Goal: Information Seeking & Learning: Learn about a topic

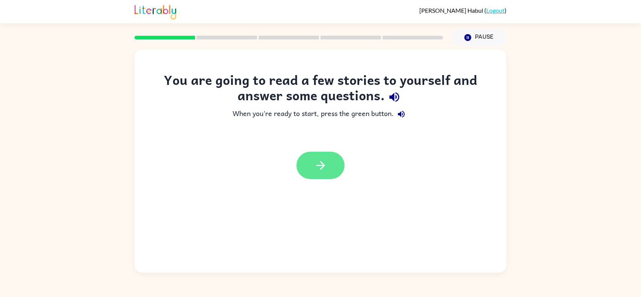
click at [311, 178] on button "button" at bounding box center [321, 165] width 48 height 27
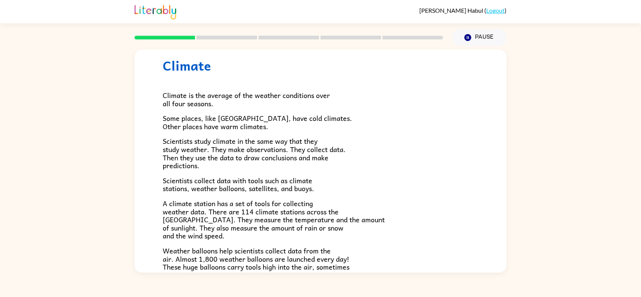
scroll to position [20, 0]
click at [308, 105] on p "Climate is the average of the weather conditions over all four seasons." at bounding box center [321, 100] width 316 height 16
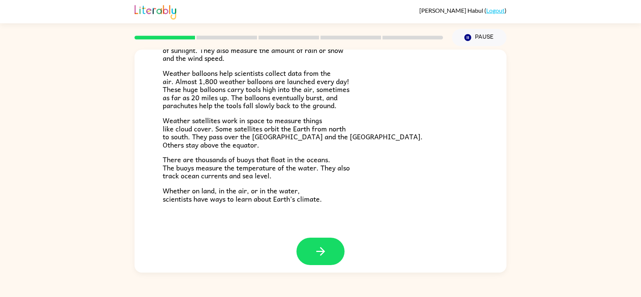
scroll to position [201, 0]
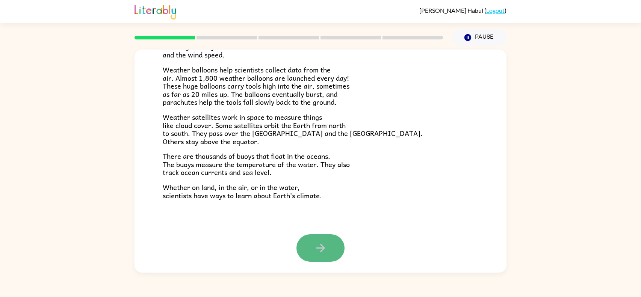
click at [336, 242] on button "button" at bounding box center [321, 248] width 48 height 27
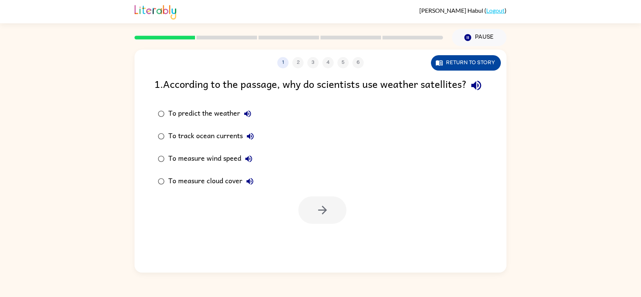
click at [464, 58] on button "Return to story" at bounding box center [466, 62] width 70 height 15
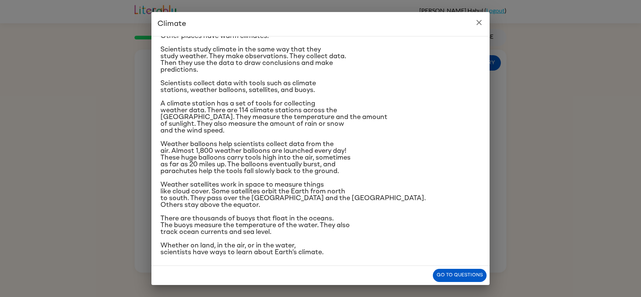
scroll to position [47, 0]
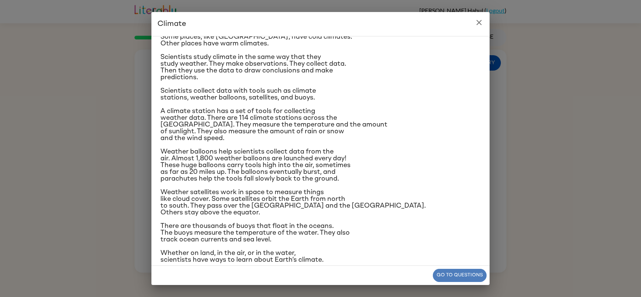
click at [462, 271] on button "Go to questions" at bounding box center [460, 275] width 54 height 13
click at [462, 271] on div "1 2 3 4 5 6 Return to story 1 . According to the passage, why do scientists use…" at bounding box center [321, 161] width 372 height 223
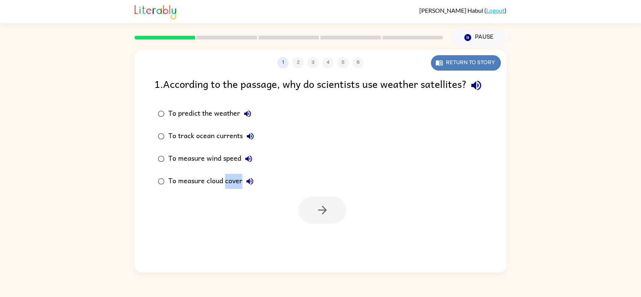
click at [439, 65] on icon "button" at bounding box center [440, 63] width 8 height 8
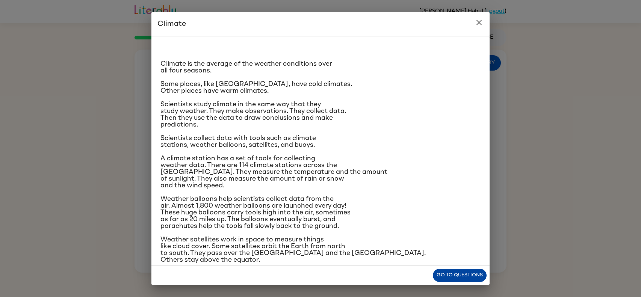
click at [470, 273] on button "Go to questions" at bounding box center [460, 275] width 54 height 13
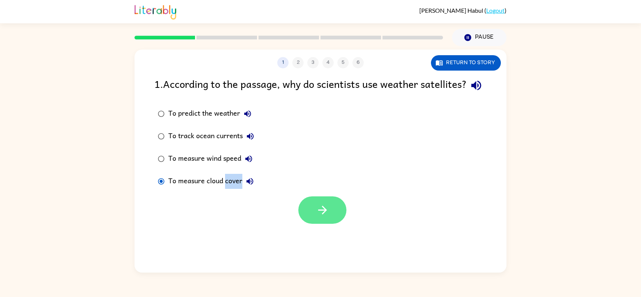
click at [315, 224] on button "button" at bounding box center [323, 210] width 48 height 27
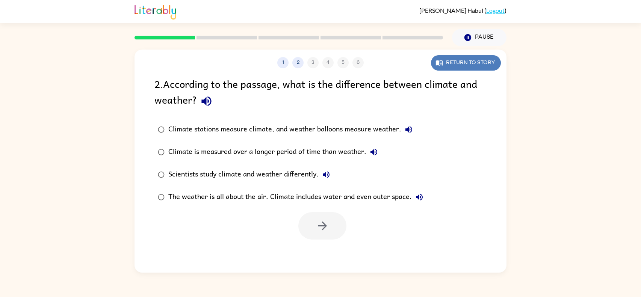
click at [448, 64] on button "Return to story" at bounding box center [466, 62] width 70 height 15
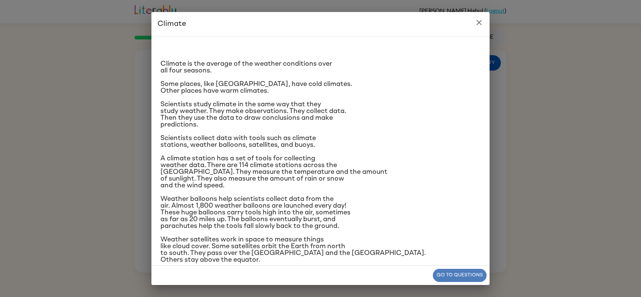
click at [472, 269] on button "Go to questions" at bounding box center [460, 275] width 54 height 13
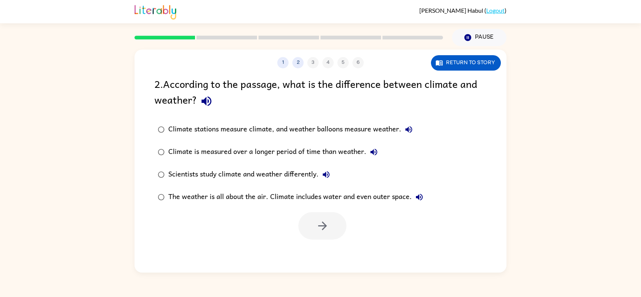
click at [606, 195] on div "1 2 3 4 5 6 Return to story 2 . According to the passage, what is the differenc…" at bounding box center [320, 159] width 641 height 227
click at [481, 63] on button "Return to story" at bounding box center [466, 62] width 70 height 15
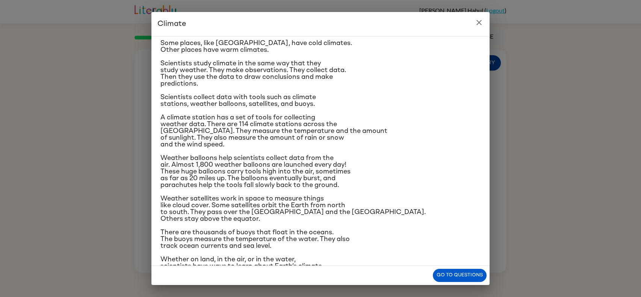
scroll to position [41, 0]
click at [476, 276] on button "Go to questions" at bounding box center [460, 275] width 54 height 13
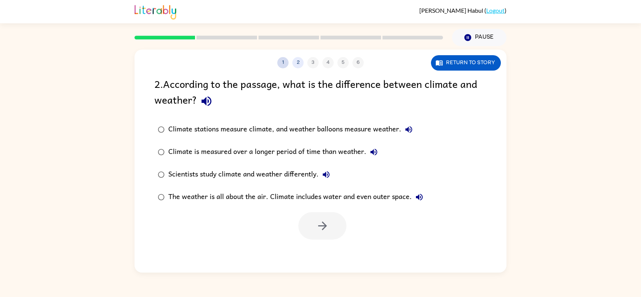
click at [283, 63] on button "1" at bounding box center [282, 62] width 11 height 11
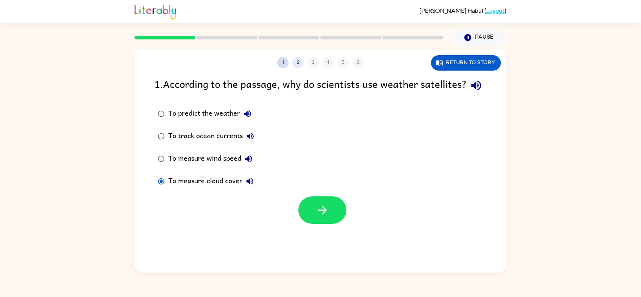
click at [282, 66] on button "1" at bounding box center [282, 62] width 11 height 11
click at [300, 67] on button "2" at bounding box center [297, 62] width 11 height 11
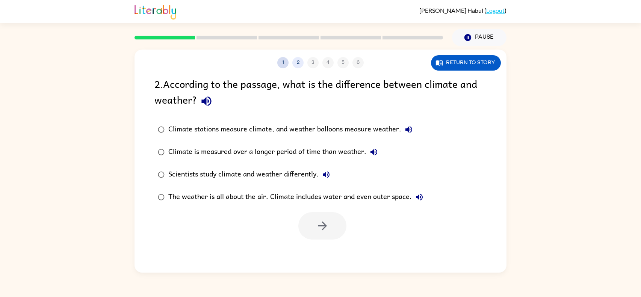
click at [283, 64] on button "1" at bounding box center [282, 62] width 11 height 11
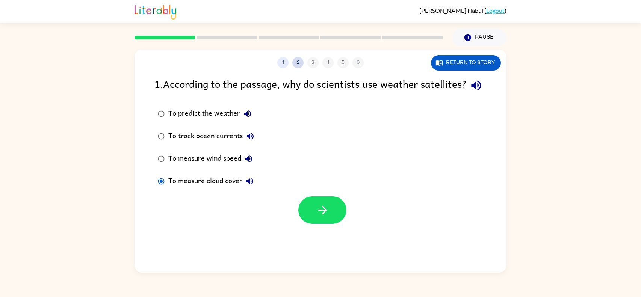
click at [298, 64] on button "2" at bounding box center [297, 62] width 11 height 11
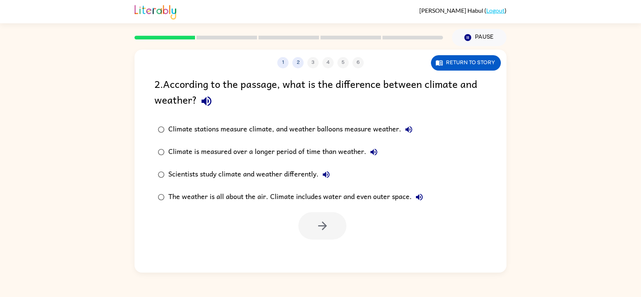
click at [509, 65] on div "1 2 3 4 5 6 Return to story 2 . According to the passage, what is the differenc…" at bounding box center [320, 159] width 641 height 227
click at [484, 68] on button "Return to story" at bounding box center [466, 62] width 70 height 15
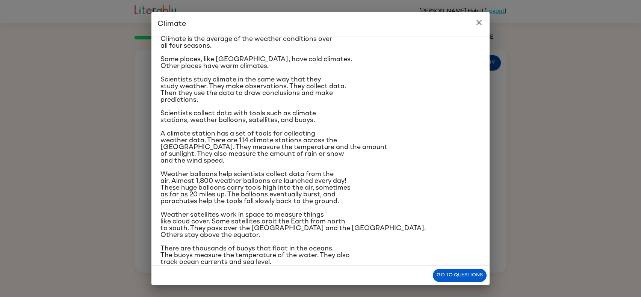
scroll to position [25, 0]
click at [641, 205] on div "Climate Climate is the average of the weather conditions over all four seasons.…" at bounding box center [320, 148] width 641 height 297
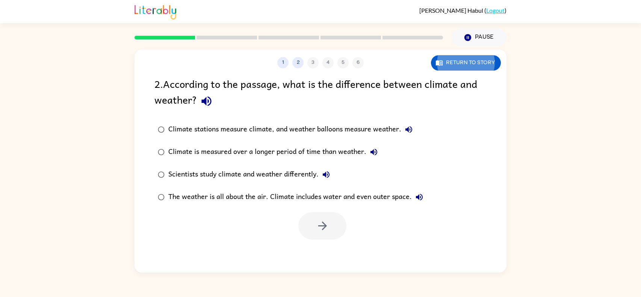
click at [641, 207] on div "1 2 3 4 5 6 Return to story 2 . According to the passage, what is the differenc…" at bounding box center [320, 159] width 641 height 227
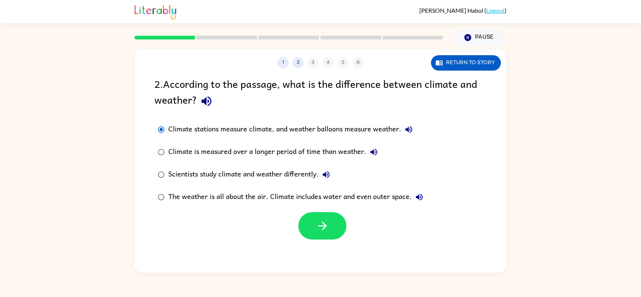
click at [342, 238] on div at bounding box center [323, 225] width 48 height 27
click at [374, 153] on icon "button" at bounding box center [374, 152] width 7 height 7
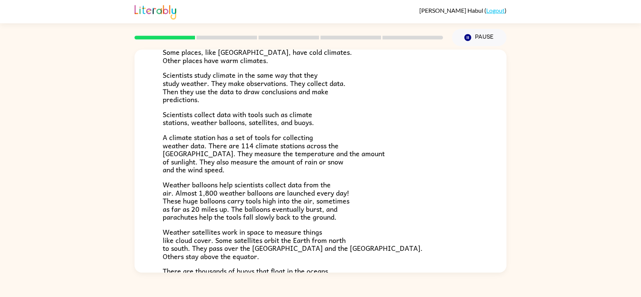
scroll to position [201, 0]
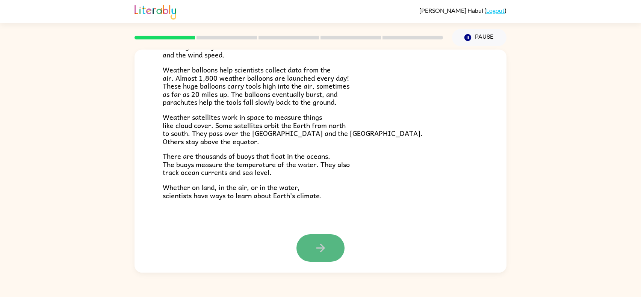
click at [318, 250] on icon "button" at bounding box center [320, 248] width 13 height 13
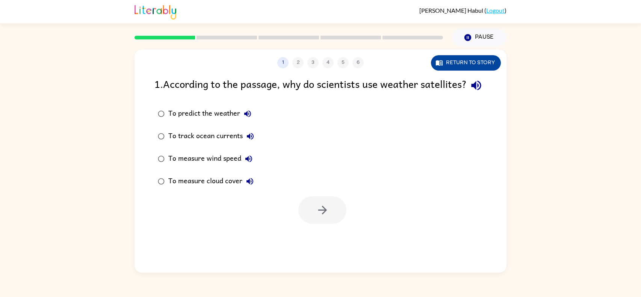
click at [471, 64] on button "Return to story" at bounding box center [466, 62] width 70 height 15
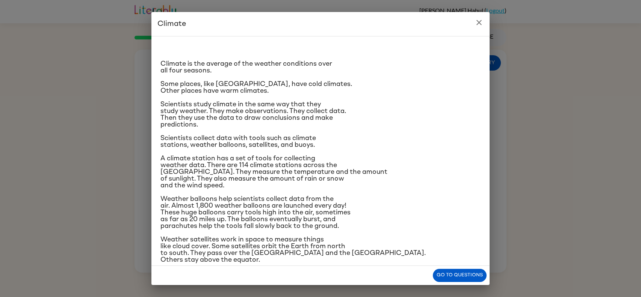
click at [473, 25] on button "close" at bounding box center [479, 22] width 15 height 15
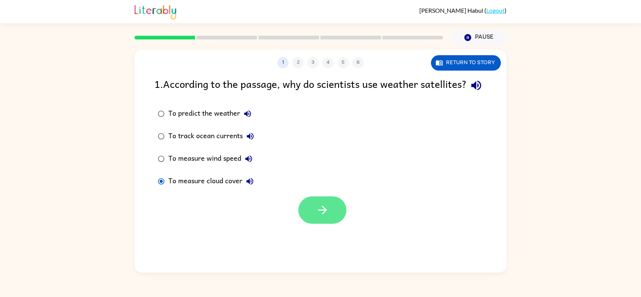
click at [337, 224] on button "button" at bounding box center [323, 210] width 48 height 27
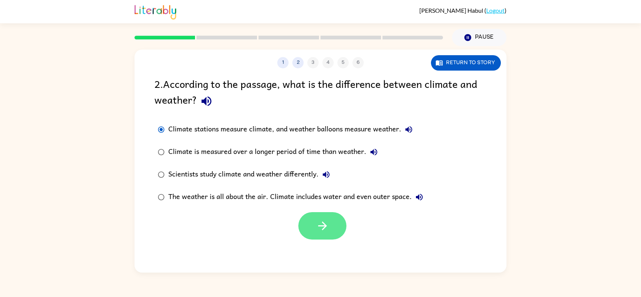
click at [333, 225] on button "button" at bounding box center [323, 225] width 48 height 27
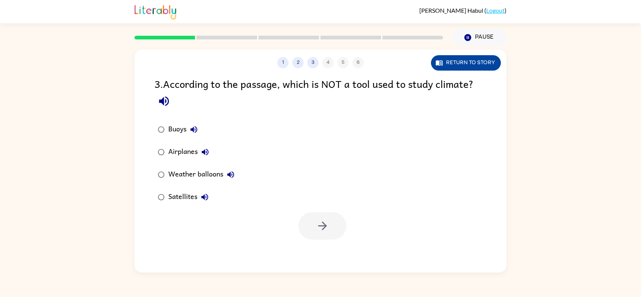
click at [468, 60] on button "Return to story" at bounding box center [466, 62] width 70 height 15
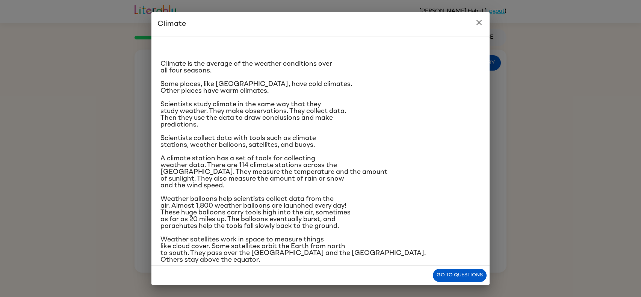
click at [474, 26] on button "close" at bounding box center [479, 22] width 15 height 15
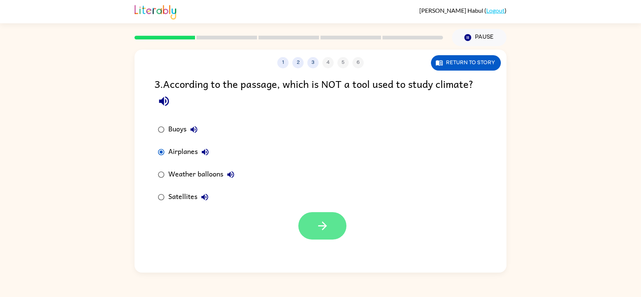
click at [332, 228] on button "button" at bounding box center [323, 225] width 48 height 27
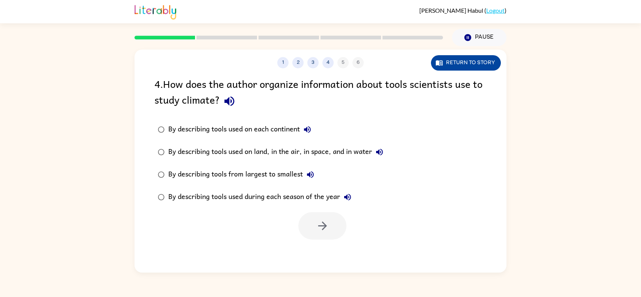
click at [468, 61] on button "Return to story" at bounding box center [466, 62] width 70 height 15
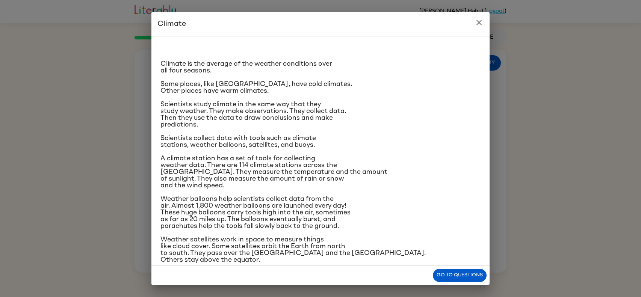
click at [485, 17] on h2 "Climate" at bounding box center [321, 24] width 338 height 24
click at [482, 25] on icon "close" at bounding box center [479, 22] width 9 height 9
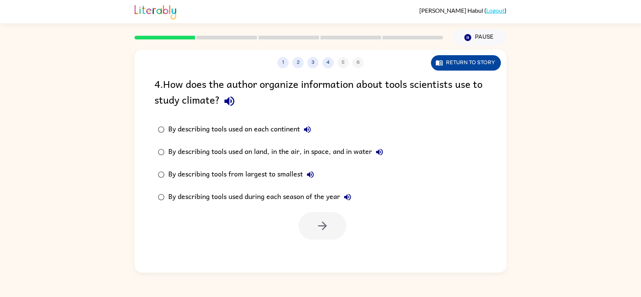
click at [470, 69] on button "Return to story" at bounding box center [466, 62] width 70 height 15
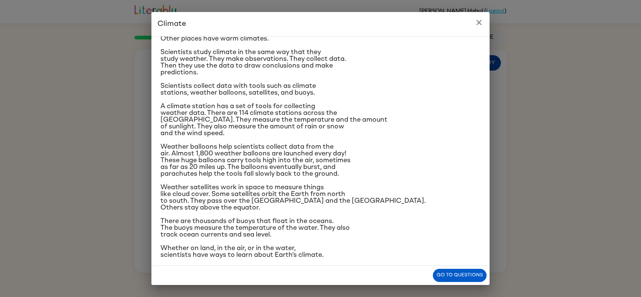
scroll to position [55, 0]
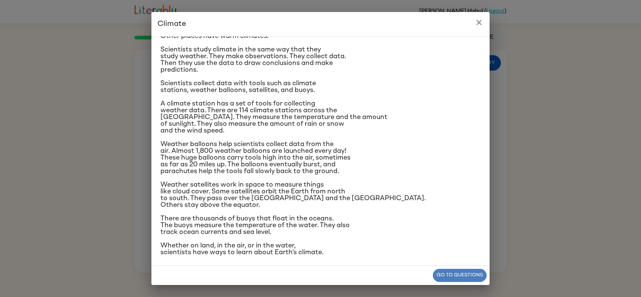
click at [446, 277] on button "Go to questions" at bounding box center [460, 275] width 54 height 13
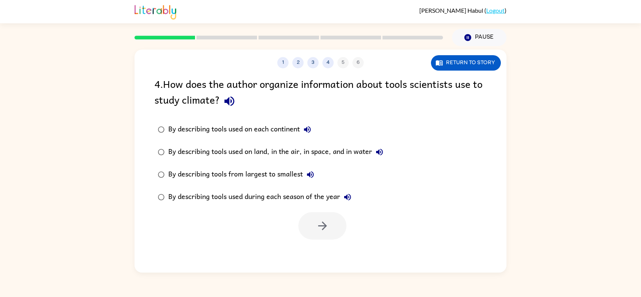
click at [404, 147] on div "By describing tools used on each continent By describing tools used on land, in…" at bounding box center [331, 163] width 352 height 90
click at [322, 224] on icon "button" at bounding box center [322, 226] width 13 height 13
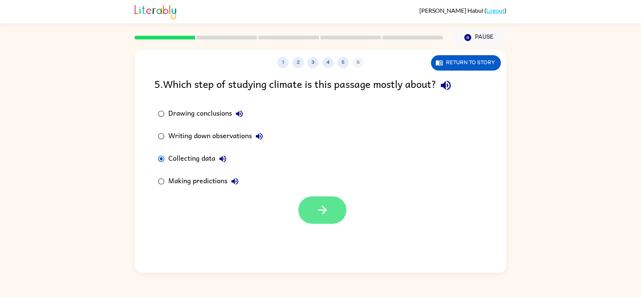
click at [323, 213] on icon "button" at bounding box center [322, 210] width 13 height 13
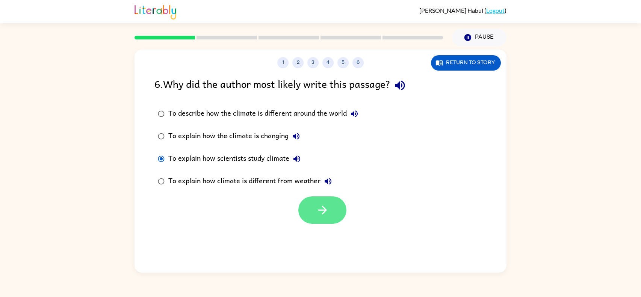
click at [329, 209] on button "button" at bounding box center [323, 210] width 48 height 27
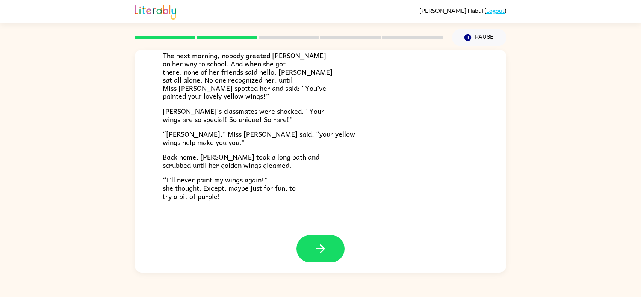
scroll to position [201, 0]
click at [324, 251] on icon "button" at bounding box center [320, 248] width 13 height 13
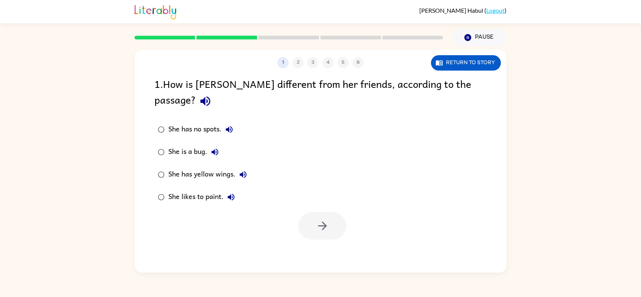
scroll to position [0, 0]
click at [323, 249] on div "1 2 3 4 5 6 Return to story 1 . How is [PERSON_NAME] different from her friends…" at bounding box center [321, 161] width 372 height 223
click at [339, 212] on button "button" at bounding box center [323, 225] width 48 height 27
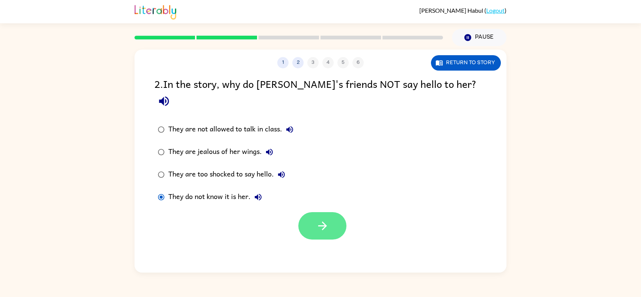
click at [329, 212] on button "button" at bounding box center [323, 225] width 48 height 27
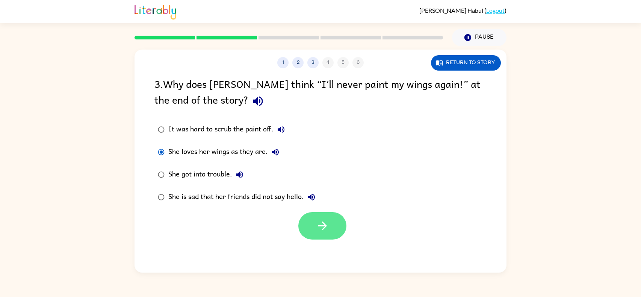
click at [336, 220] on button "button" at bounding box center [323, 225] width 48 height 27
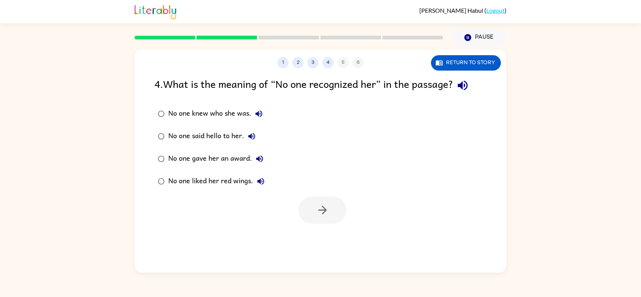
click at [174, 105] on label "No one knew who she was." at bounding box center [211, 114] width 122 height 23
click at [323, 214] on icon "button" at bounding box center [322, 210] width 13 height 13
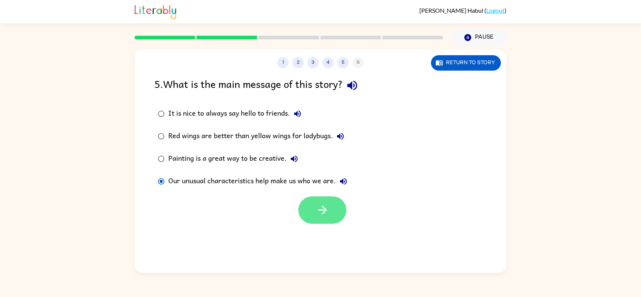
click at [330, 204] on button "button" at bounding box center [323, 210] width 48 height 27
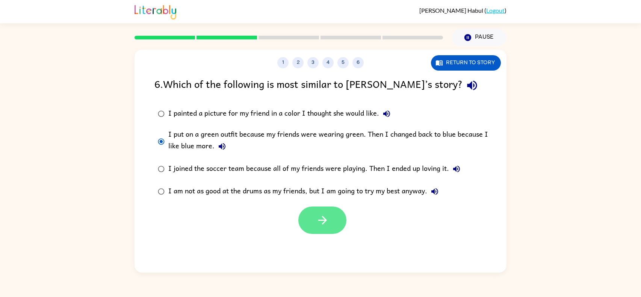
click at [335, 223] on button "button" at bounding box center [323, 220] width 48 height 27
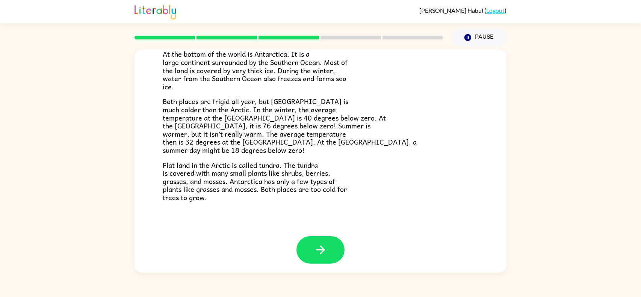
scroll to position [150, 0]
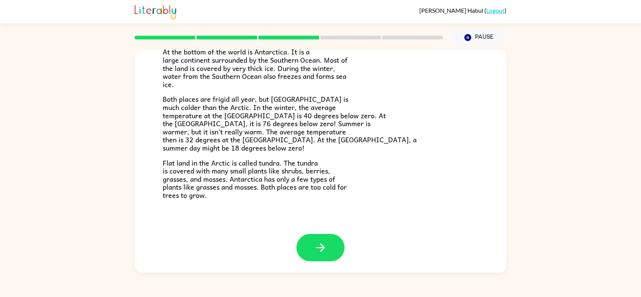
click at [475, 203] on div "The Arctic and [GEOGRAPHIC_DATA] Have you heard of the Arctic and [GEOGRAPHIC_D…" at bounding box center [321, 67] width 372 height 335
click at [336, 247] on button "button" at bounding box center [321, 247] width 48 height 27
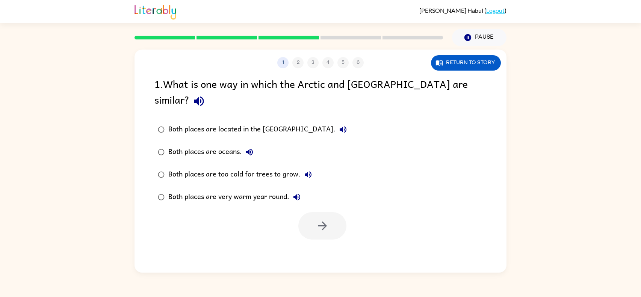
scroll to position [0, 0]
click at [482, 60] on button "Return to story" at bounding box center [466, 62] width 70 height 15
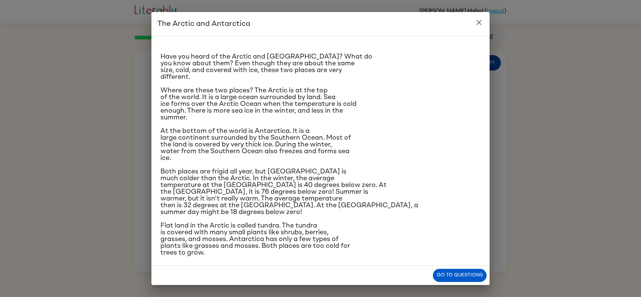
scroll to position [8, 0]
click at [548, 167] on div "The Arctic and [GEOGRAPHIC_DATA] Have you heard of the Arctic and [GEOGRAPHIC_D…" at bounding box center [320, 148] width 641 height 297
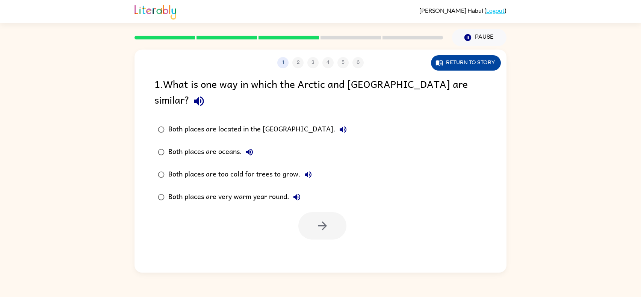
click at [494, 61] on button "Return to story" at bounding box center [466, 62] width 70 height 15
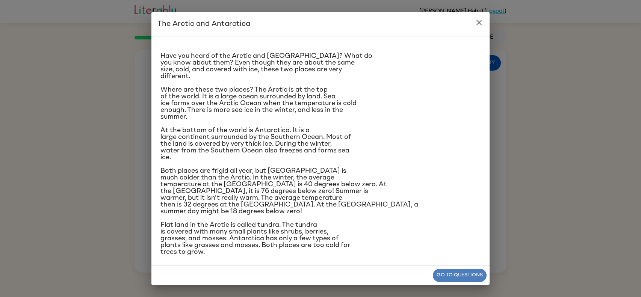
click at [458, 275] on button "Go to questions" at bounding box center [460, 275] width 54 height 13
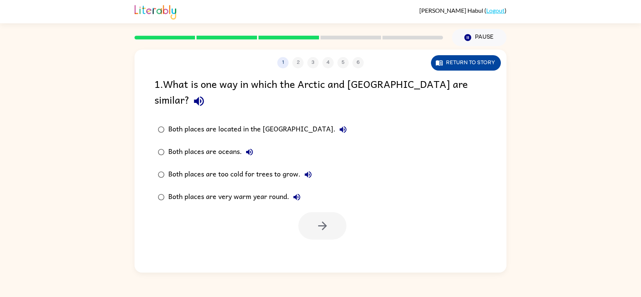
click at [477, 63] on button "Return to story" at bounding box center [466, 62] width 70 height 15
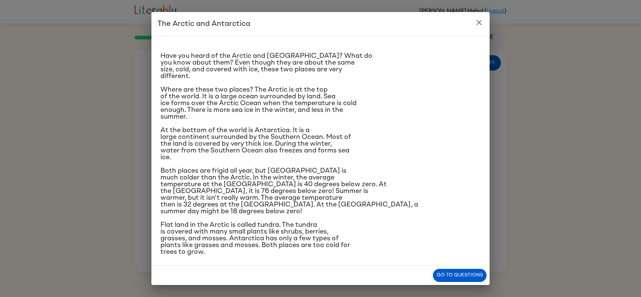
click at [473, 24] on button "close" at bounding box center [479, 22] width 15 height 15
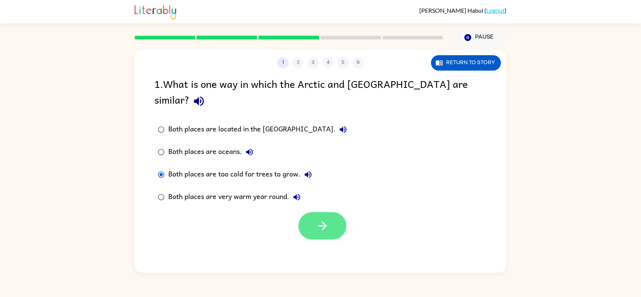
click at [335, 217] on button "button" at bounding box center [323, 225] width 48 height 27
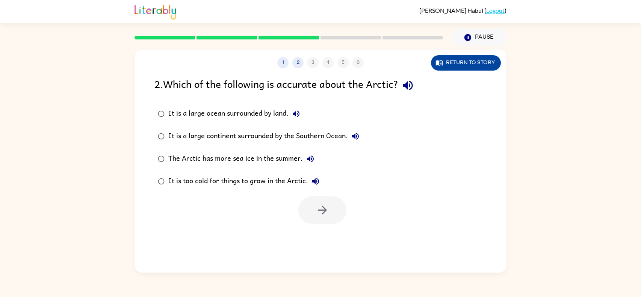
click at [458, 63] on button "Return to story" at bounding box center [466, 62] width 70 height 15
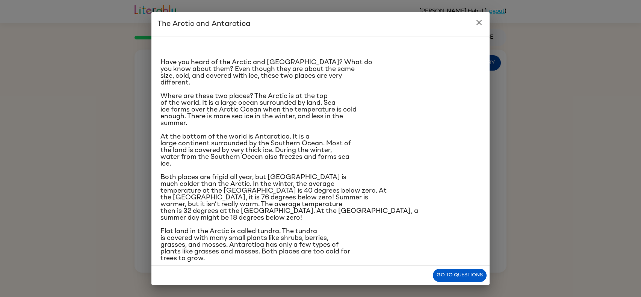
scroll to position [1, 0]
click at [483, 29] on button "close" at bounding box center [479, 22] width 15 height 15
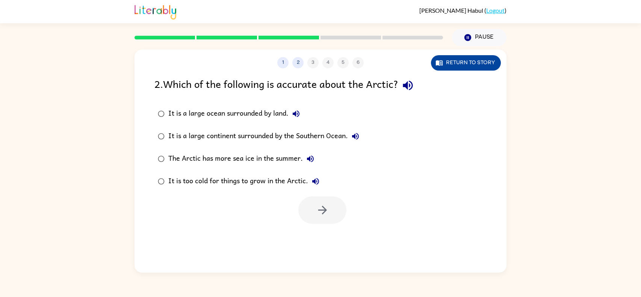
click at [479, 68] on button "Return to story" at bounding box center [466, 62] width 70 height 15
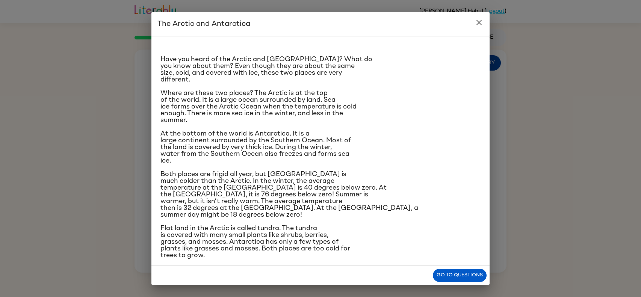
scroll to position [8, 0]
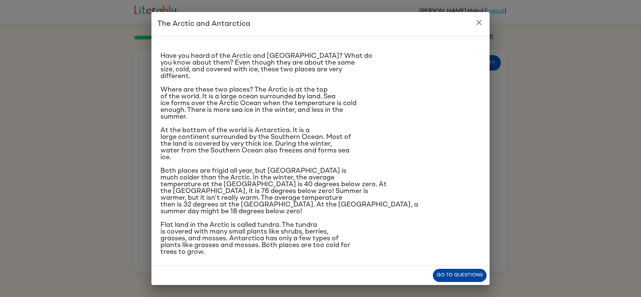
click at [447, 274] on button "Go to questions" at bounding box center [460, 275] width 54 height 13
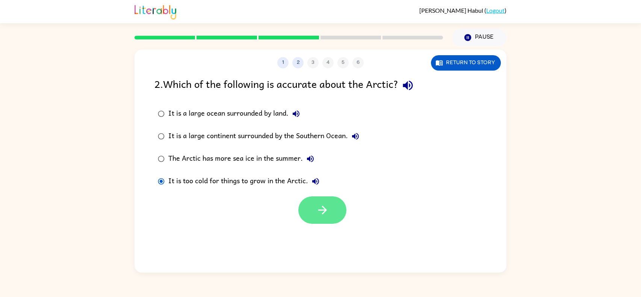
click at [334, 208] on button "button" at bounding box center [323, 210] width 48 height 27
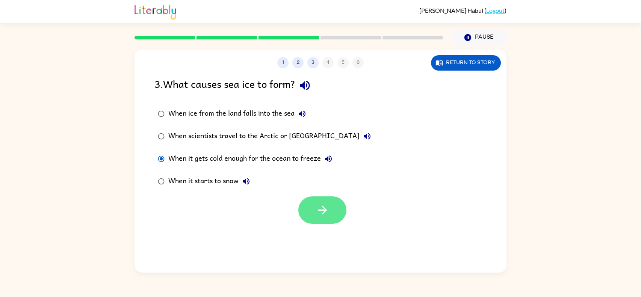
click at [335, 218] on button "button" at bounding box center [323, 210] width 48 height 27
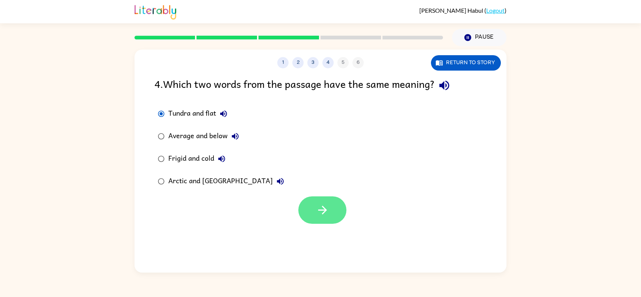
click at [318, 213] on icon "button" at bounding box center [322, 210] width 13 height 13
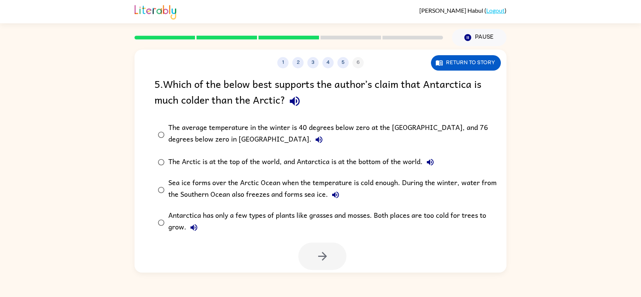
click at [142, 146] on div "5 . Which of the below best supports the author’s claim that Antarctica is much…" at bounding box center [321, 173] width 372 height 194
click at [326, 268] on button "button" at bounding box center [323, 256] width 48 height 27
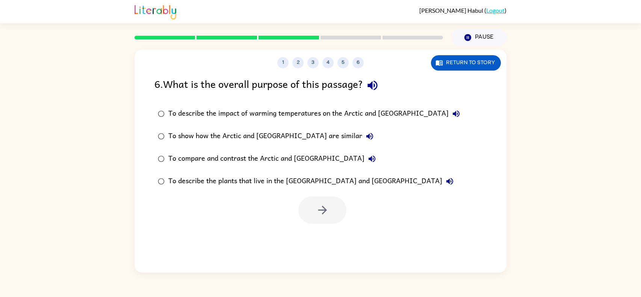
click at [426, 270] on div "1 2 3 4 5 6 Return to story 6 . What is the overall purpose of this passage? To…" at bounding box center [321, 161] width 372 height 223
click at [344, 218] on div at bounding box center [323, 210] width 48 height 27
click at [333, 215] on button "button" at bounding box center [323, 210] width 48 height 27
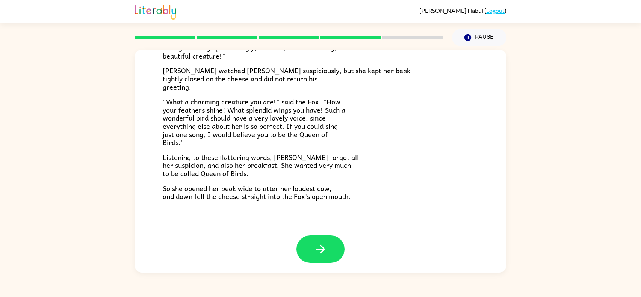
scroll to position [139, 0]
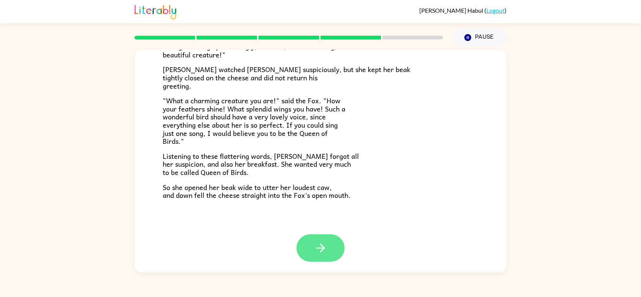
click at [323, 256] on button "button" at bounding box center [321, 248] width 48 height 27
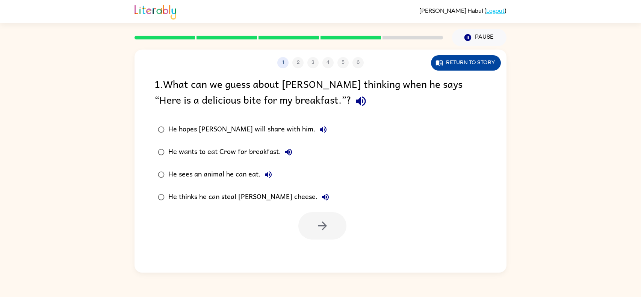
click at [470, 58] on button "Return to story" at bounding box center [466, 62] width 70 height 15
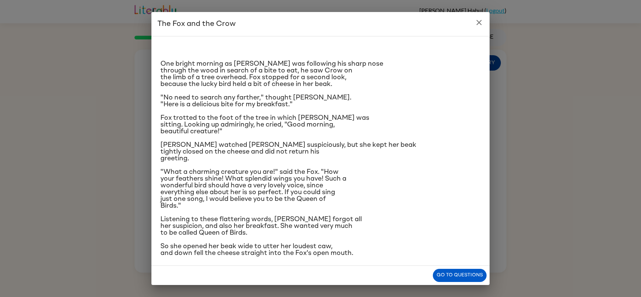
scroll to position [2, 0]
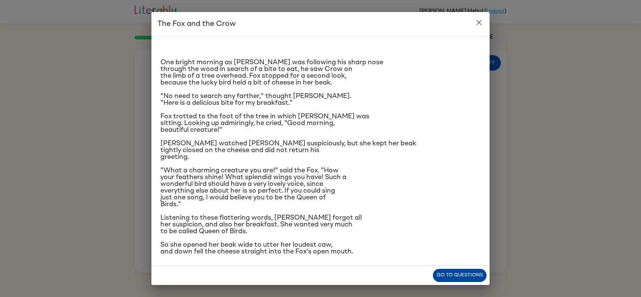
click at [477, 280] on button "Go to questions" at bounding box center [460, 275] width 54 height 13
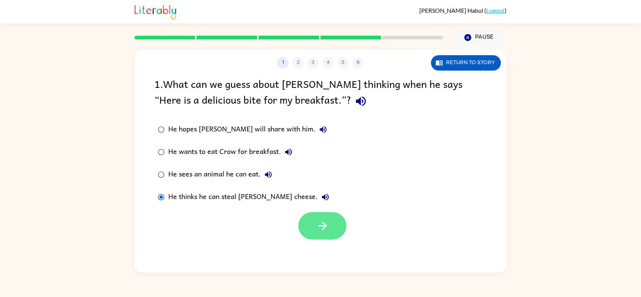
click at [338, 224] on button "button" at bounding box center [323, 225] width 48 height 27
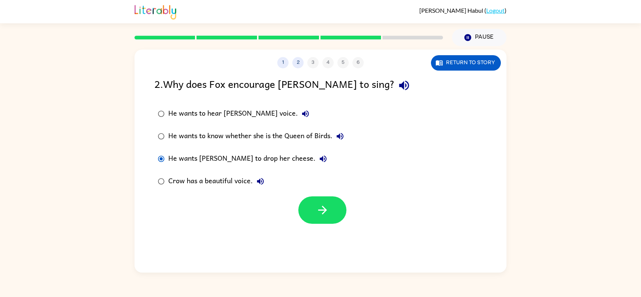
click at [356, 207] on div at bounding box center [321, 208] width 372 height 31
click at [334, 219] on button "button" at bounding box center [323, 210] width 48 height 27
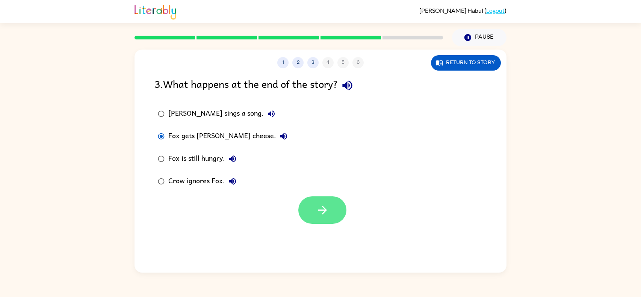
click at [319, 224] on button "button" at bounding box center [323, 210] width 48 height 27
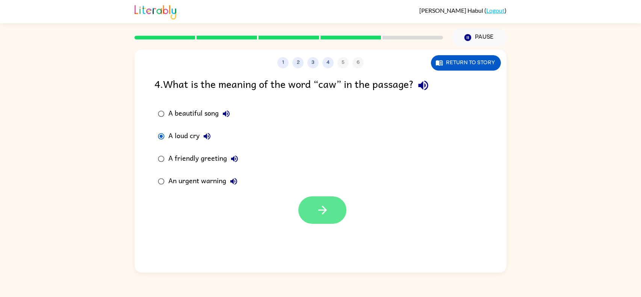
click at [335, 208] on button "button" at bounding box center [323, 210] width 48 height 27
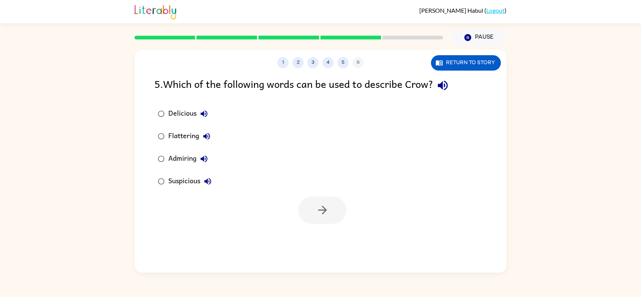
click at [163, 148] on label "Admiring" at bounding box center [184, 159] width 69 height 23
click at [346, 198] on div at bounding box center [323, 210] width 48 height 27
click at [336, 202] on button "button" at bounding box center [323, 210] width 48 height 27
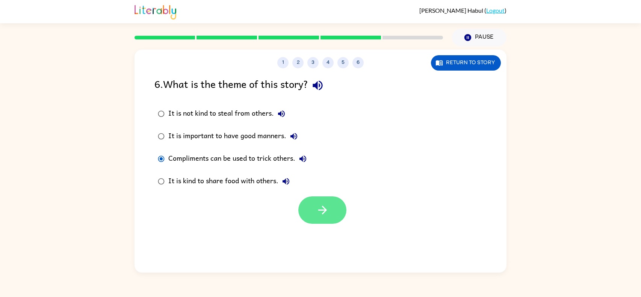
click at [329, 214] on icon "button" at bounding box center [322, 210] width 13 height 13
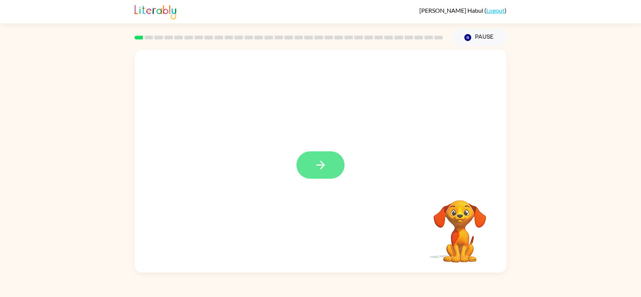
click at [326, 165] on icon "button" at bounding box center [320, 165] width 13 height 13
click at [326, 162] on div at bounding box center [321, 117] width 372 height 135
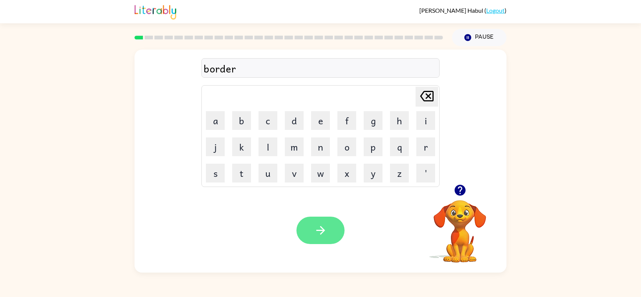
click at [327, 226] on button "button" at bounding box center [321, 230] width 48 height 27
click at [321, 232] on icon "button" at bounding box center [320, 230] width 13 height 13
click at [318, 243] on div at bounding box center [321, 230] width 48 height 27
click at [321, 233] on div at bounding box center [321, 230] width 48 height 27
click at [245, 73] on div "mis" at bounding box center [321, 69] width 234 height 16
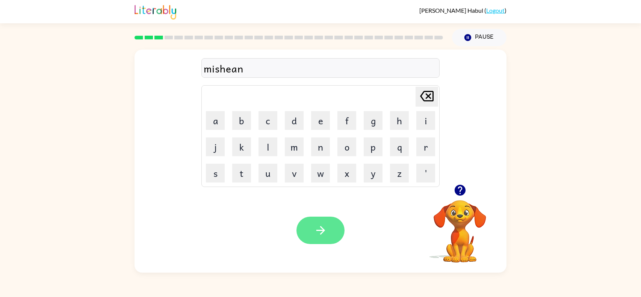
click at [321, 232] on icon "button" at bounding box center [320, 230] width 13 height 13
click at [320, 232] on icon "button" at bounding box center [320, 230] width 13 height 13
click at [318, 234] on icon "button" at bounding box center [320, 230] width 13 height 13
click at [319, 232] on icon "button" at bounding box center [320, 230] width 13 height 13
click at [312, 218] on button "button" at bounding box center [321, 230] width 48 height 27
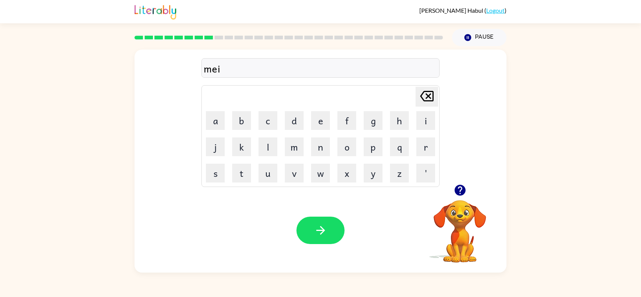
click at [311, 259] on div "Your browser must support playing .mp4 files to use Literably. Please try using…" at bounding box center [321, 230] width 372 height 85
click at [310, 224] on button "button" at bounding box center [321, 230] width 48 height 27
click at [321, 234] on icon "button" at bounding box center [320, 230] width 9 height 9
click at [322, 223] on button "button" at bounding box center [321, 230] width 48 height 27
click at [316, 232] on icon "button" at bounding box center [320, 230] width 13 height 13
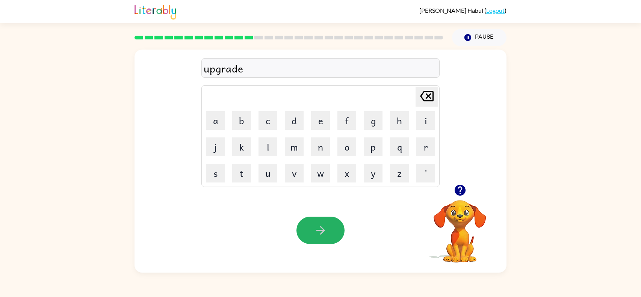
click at [316, 232] on icon "button" at bounding box center [320, 230] width 13 height 13
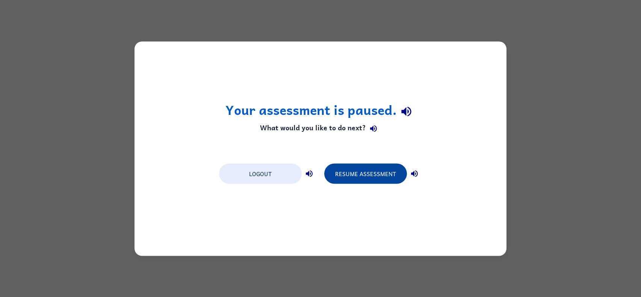
click at [360, 171] on button "Resume Assessment" at bounding box center [365, 174] width 83 height 20
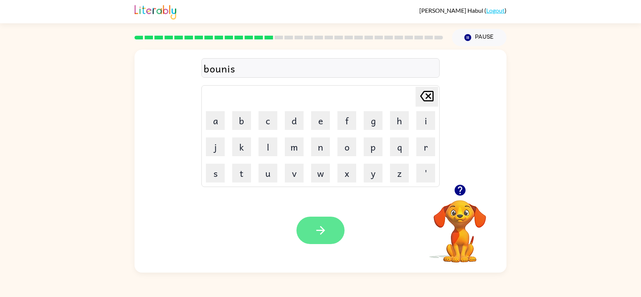
click at [325, 231] on icon "button" at bounding box center [320, 230] width 13 height 13
click at [327, 234] on button "button" at bounding box center [321, 230] width 48 height 27
click at [328, 235] on button "button" at bounding box center [321, 230] width 48 height 27
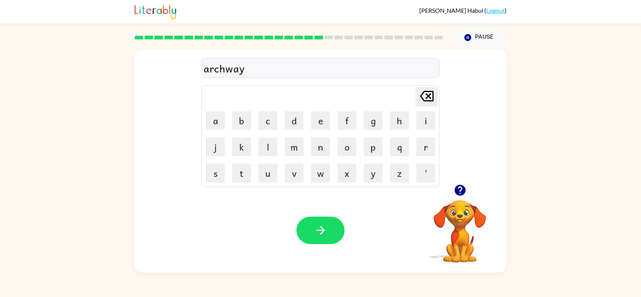
click at [328, 235] on button "button" at bounding box center [321, 230] width 48 height 27
click at [329, 236] on button "button" at bounding box center [321, 230] width 48 height 27
click at [330, 239] on button "button" at bounding box center [321, 230] width 48 height 27
click at [317, 229] on icon "button" at bounding box center [320, 230] width 13 height 13
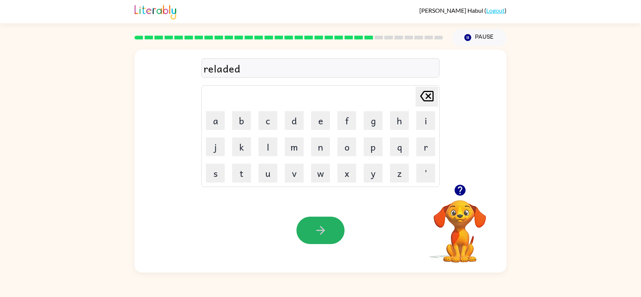
click at [317, 229] on icon "button" at bounding box center [320, 230] width 13 height 13
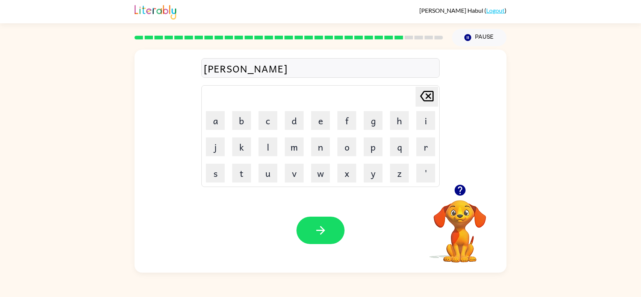
click at [317, 229] on icon "button" at bounding box center [320, 230] width 13 height 13
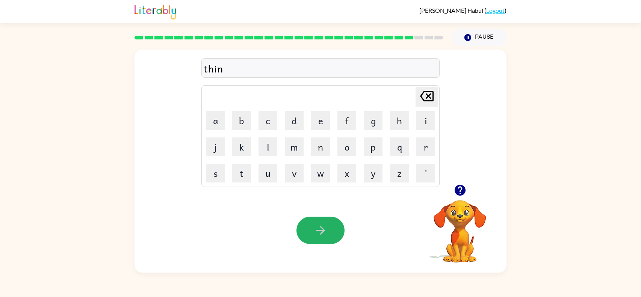
click at [317, 229] on icon "button" at bounding box center [320, 230] width 13 height 13
click at [317, 229] on div at bounding box center [321, 230] width 48 height 27
click at [317, 229] on icon "button" at bounding box center [320, 230] width 13 height 13
click at [441, 215] on video "Your browser must support playing .mp4 files to use Literably. Please try using…" at bounding box center [460, 226] width 75 height 75
click at [453, 218] on video "Your browser must support playing .mp4 files to use Literably. Please try using…" at bounding box center [460, 226] width 75 height 75
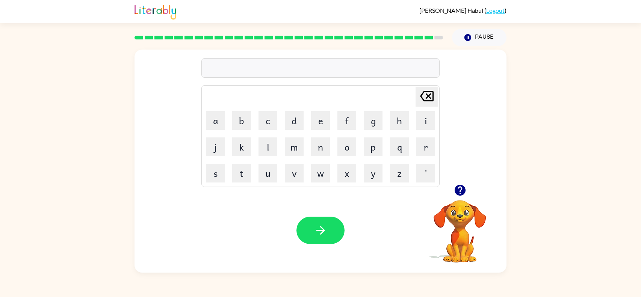
click at [420, 92] on icon "Delete Delete last character input" at bounding box center [427, 96] width 18 height 18
click at [425, 94] on icon "Delete Delete last character input" at bounding box center [427, 96] width 18 height 18
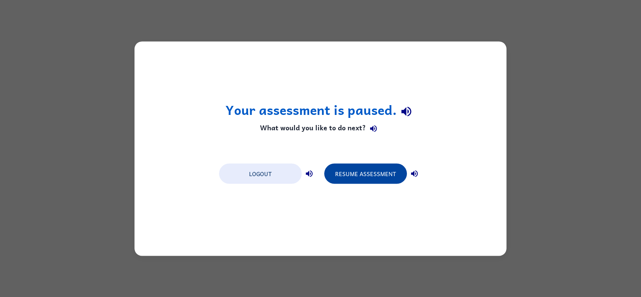
click at [382, 170] on button "Resume Assessment" at bounding box center [365, 174] width 83 height 20
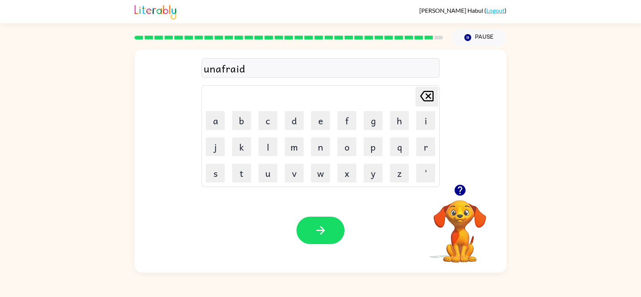
click at [571, 249] on div "unafraid Delete Delete last character input a b c d e f g h i j k l m n o p q r…" at bounding box center [320, 159] width 641 height 227
click at [326, 229] on icon "button" at bounding box center [320, 230] width 13 height 13
